Goal: Transaction & Acquisition: Download file/media

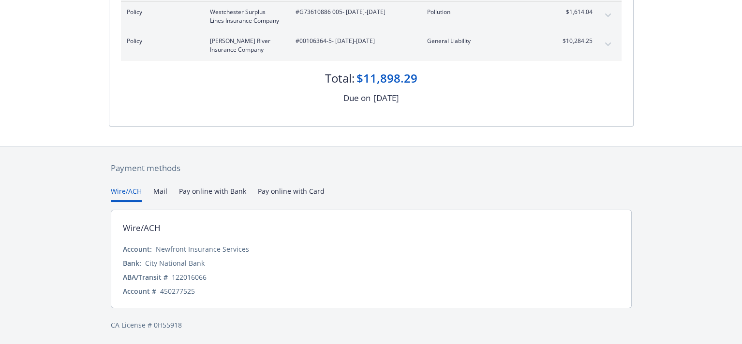
scroll to position [36, 0]
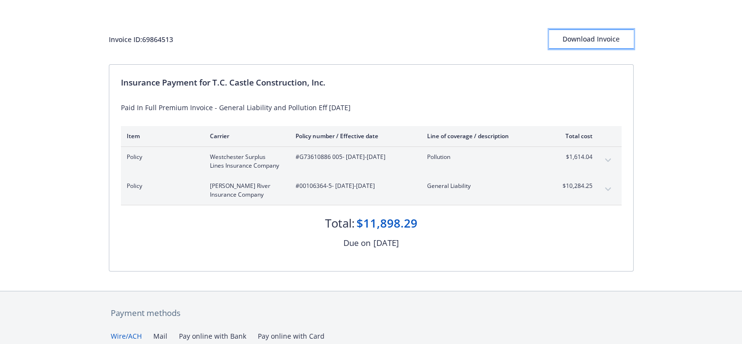
click at [594, 41] on div "Download Invoice" at bounding box center [591, 39] width 85 height 18
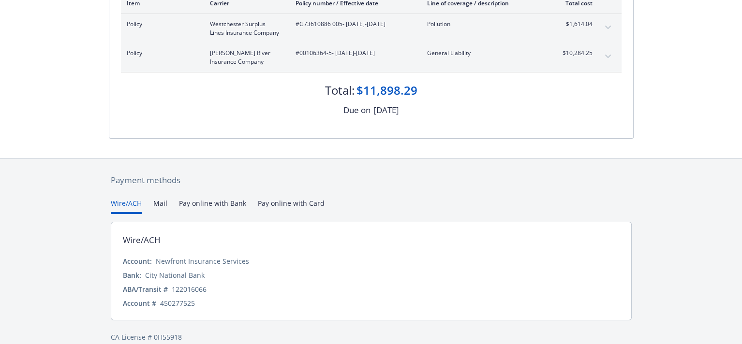
scroll to position [181, 0]
